Goal: Information Seeking & Learning: Find specific fact

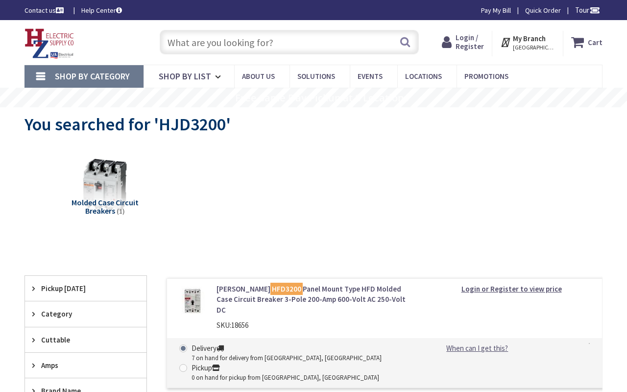
type input "Irving Ave, Dolton, IL 60419, USA"
